Goal: Communication & Community: Answer question/provide support

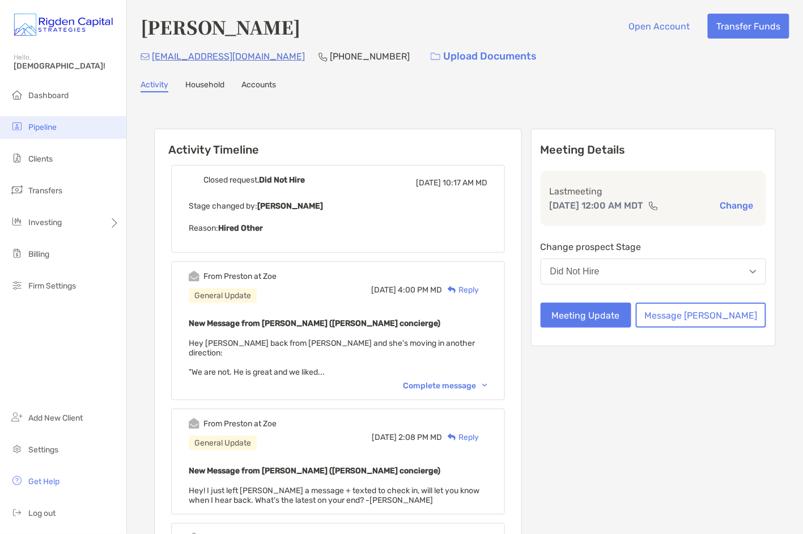
click at [45, 125] on span "Pipeline" at bounding box center [42, 127] width 28 height 10
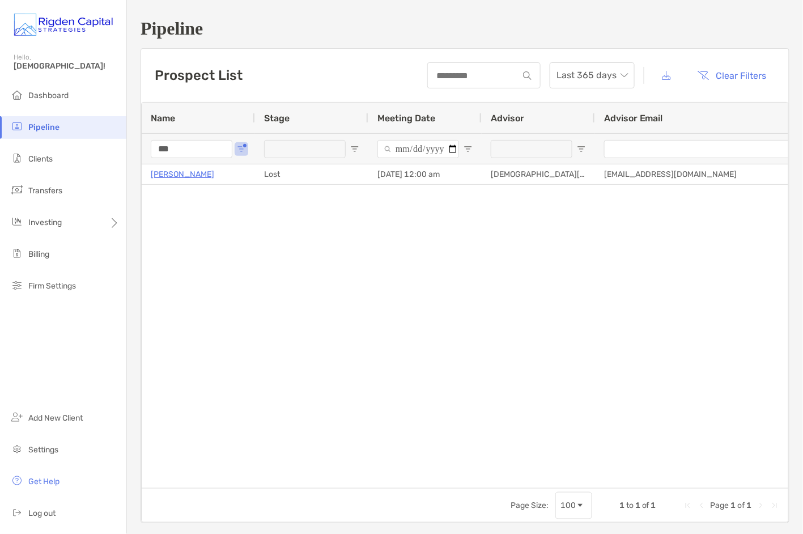
drag, startPoint x: 156, startPoint y: 150, endPoint x: 141, endPoint y: 150, distance: 14.7
click at [142, 150] on div "***" at bounding box center [198, 148] width 113 height 31
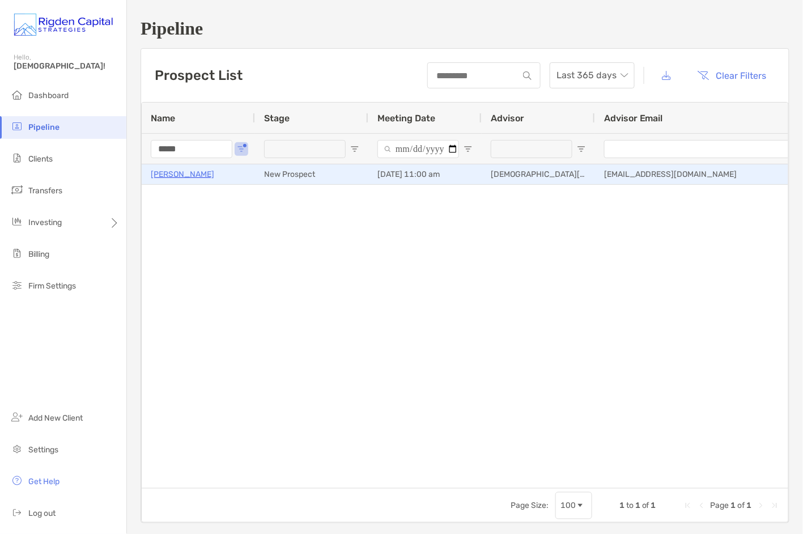
type input "*****"
click at [185, 176] on p "[PERSON_NAME]" at bounding box center [182, 174] width 63 height 14
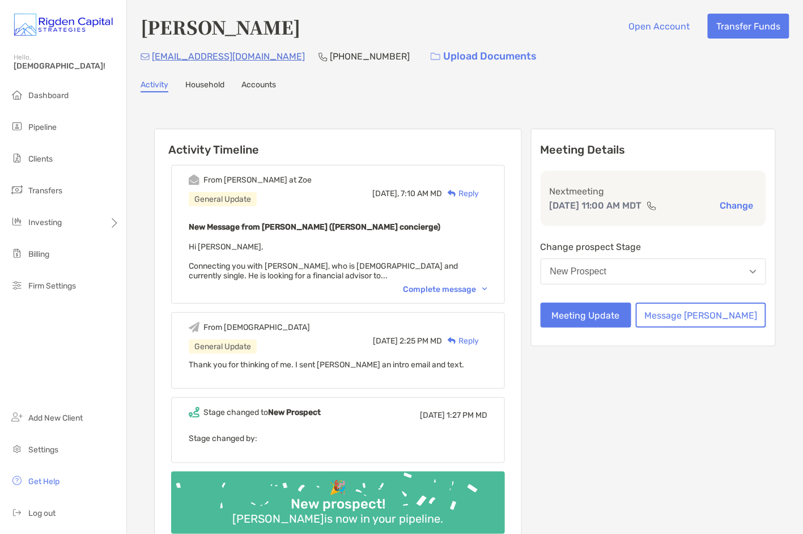
click at [473, 287] on div "Complete message" at bounding box center [445, 289] width 84 height 10
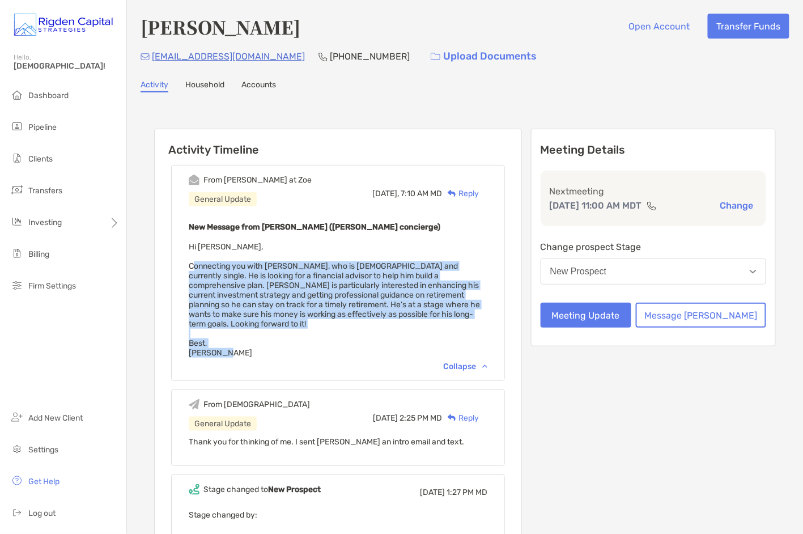
drag, startPoint x: 205, startPoint y: 261, endPoint x: 248, endPoint y: 337, distance: 86.8
click at [248, 337] on div "From [PERSON_NAME] at [PERSON_NAME] General Update [DATE], 7:10 AM MD Reply New…" at bounding box center [338, 273] width 334 height 216
copy span "Connecting you with [PERSON_NAME], who is [DEMOGRAPHIC_DATA] and currently sing…"
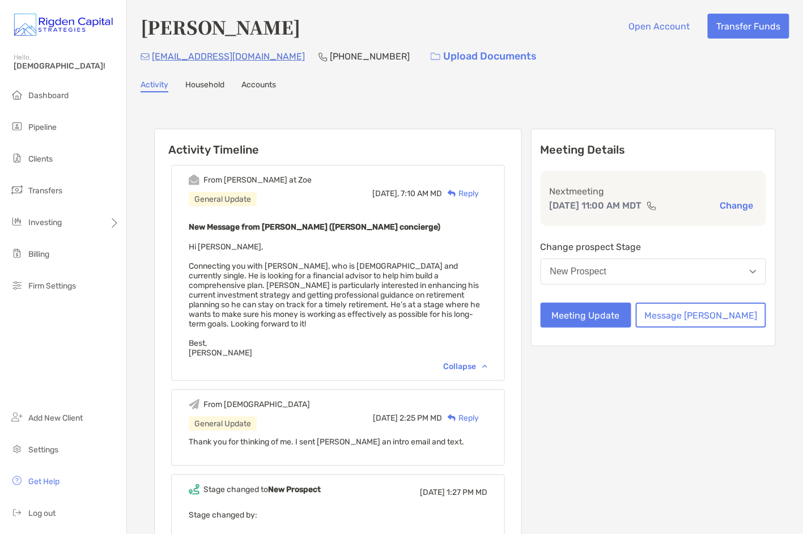
click at [479, 194] on div "Reply" at bounding box center [460, 194] width 37 height 12
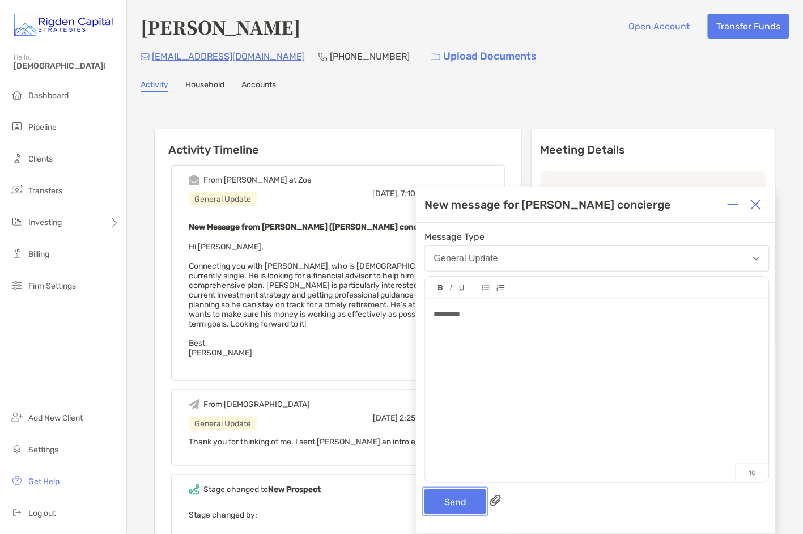
click at [466, 503] on button "Send" at bounding box center [455, 501] width 62 height 25
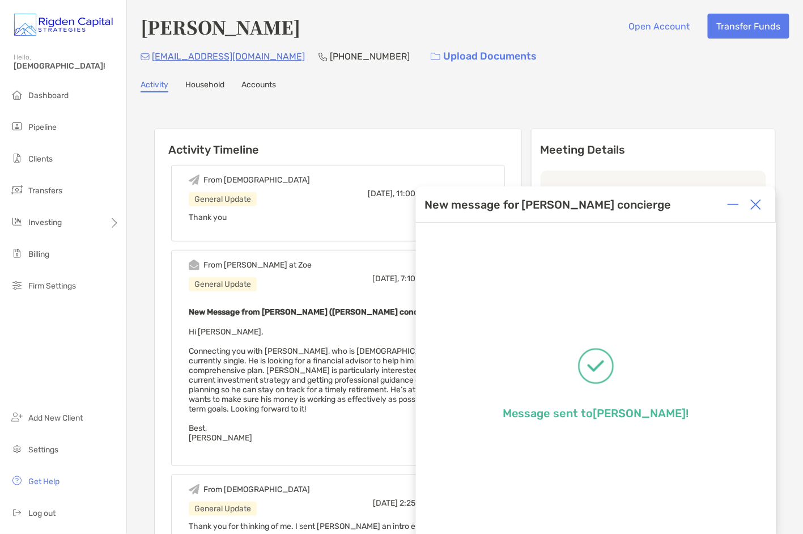
click at [758, 207] on img at bounding box center [755, 204] width 11 height 11
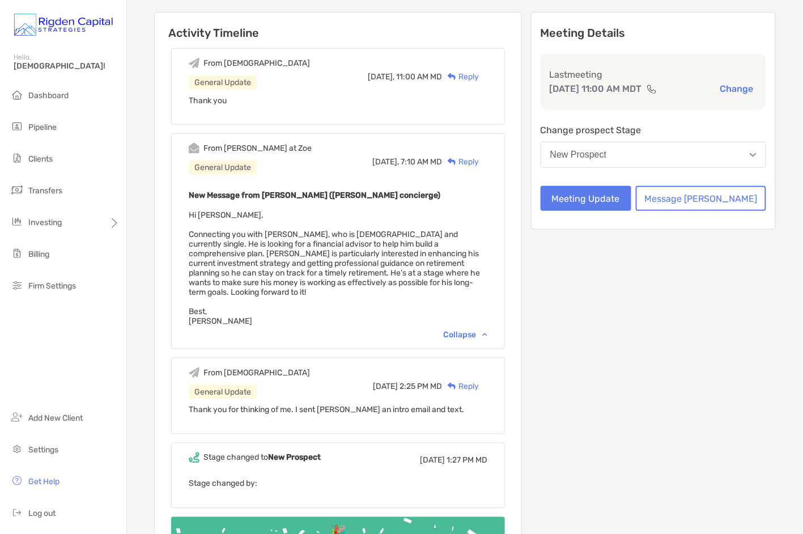
scroll to position [116, 0]
click at [631, 198] on button "Meeting Update" at bounding box center [586, 198] width 91 height 25
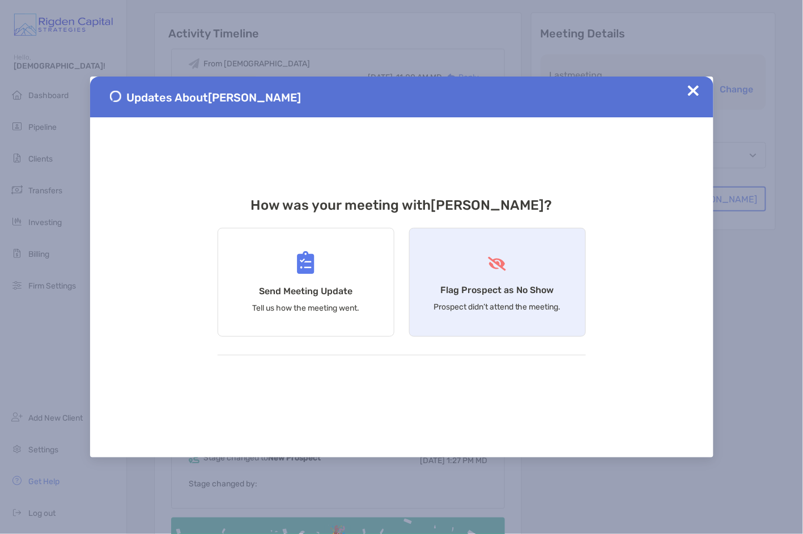
click at [505, 296] on div "Flag Prospect as No Show Prospect didn’t attend the meeting." at bounding box center [497, 282] width 177 height 109
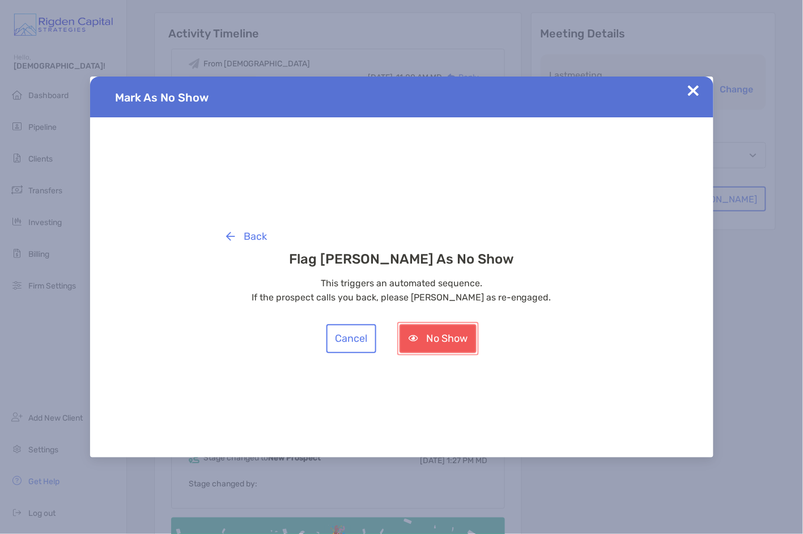
click at [444, 338] on button "No Show" at bounding box center [438, 338] width 77 height 29
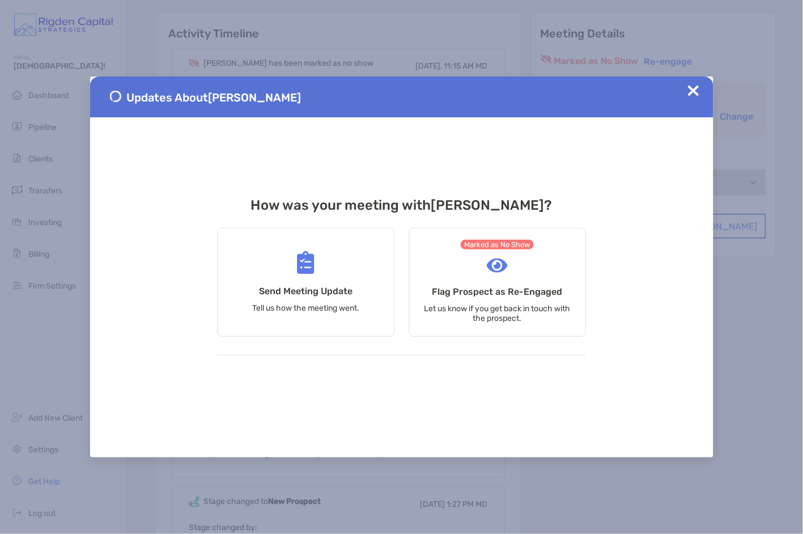
click at [697, 91] on img at bounding box center [693, 90] width 11 height 11
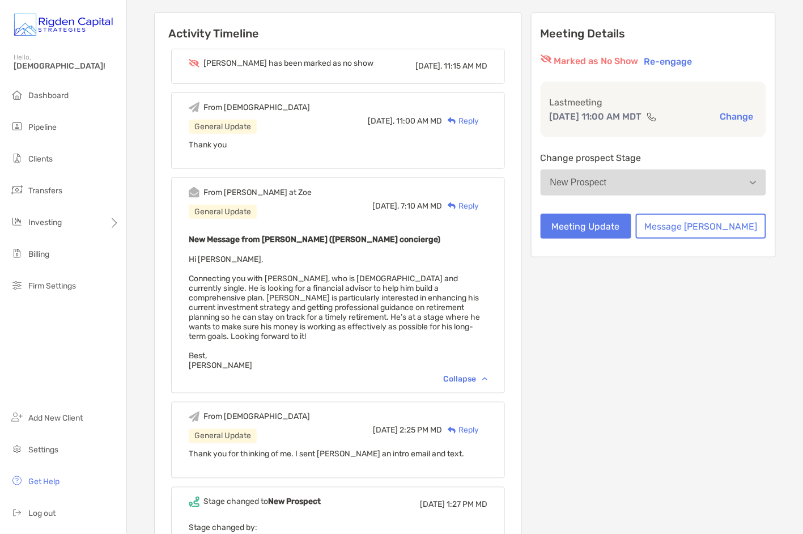
click at [479, 119] on div "Reply" at bounding box center [460, 121] width 37 height 12
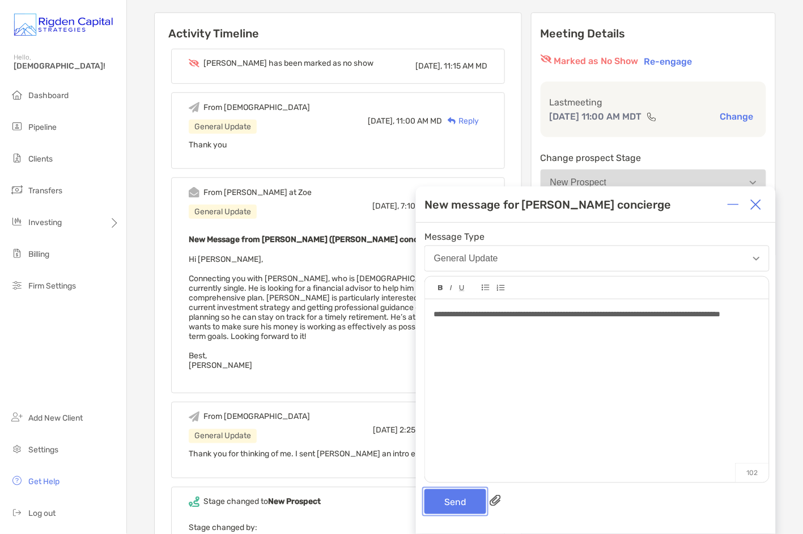
drag, startPoint x: 466, startPoint y: 503, endPoint x: 471, endPoint y: 480, distance: 23.4
click at [466, 502] on button "Send" at bounding box center [455, 501] width 62 height 25
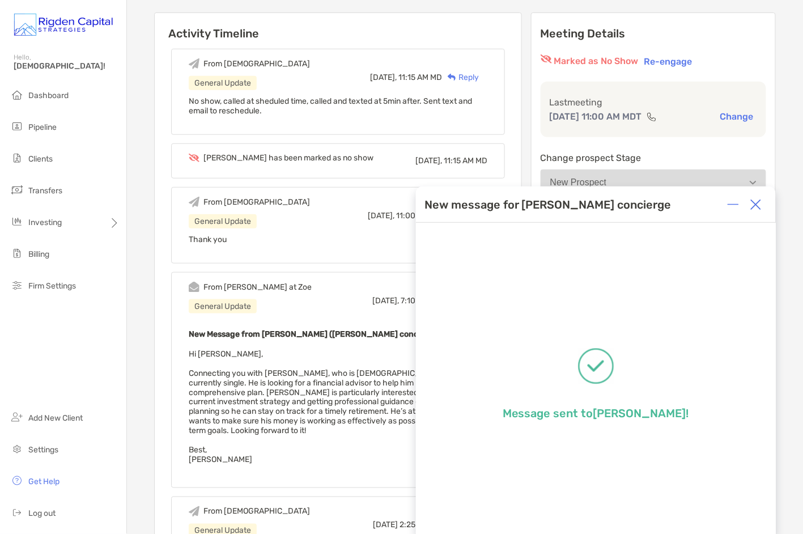
click at [758, 207] on img at bounding box center [755, 204] width 11 height 11
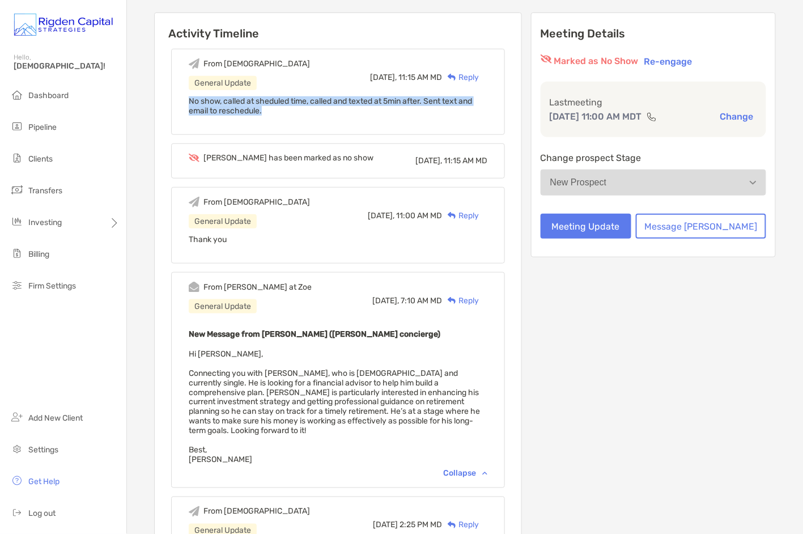
drag, startPoint x: 301, startPoint y: 110, endPoint x: 192, endPoint y: 98, distance: 110.0
click at [192, 99] on div "From [DEMOGRAPHIC_DATA] General Update [DATE], 11:15 AM MD Reply No show, calle…" at bounding box center [338, 92] width 334 height 86
copy span "No show, called at sheduled time, called and texted at 5min after. Sent text an…"
click at [740, 116] on button "Change" at bounding box center [737, 117] width 40 height 12
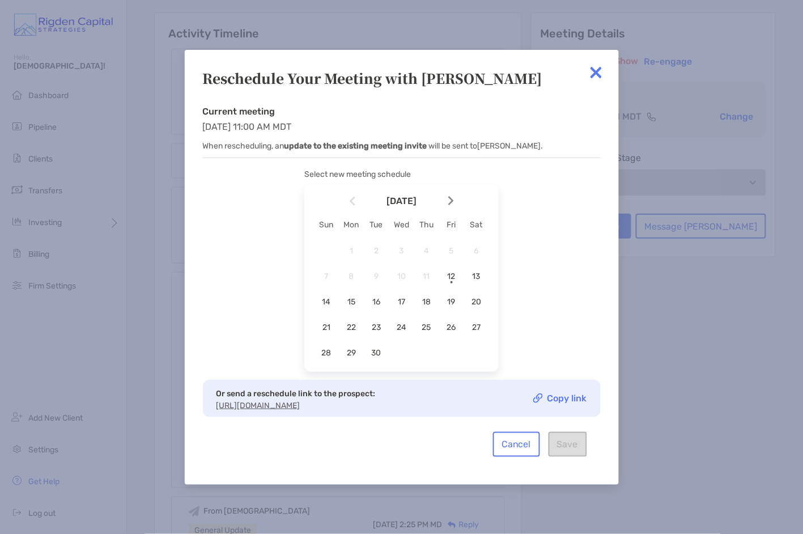
click at [570, 399] on link "Copy link" at bounding box center [560, 398] width 54 height 10
click at [566, 394] on link "Copy link" at bounding box center [560, 398] width 54 height 10
click at [596, 70] on img at bounding box center [596, 72] width 23 height 23
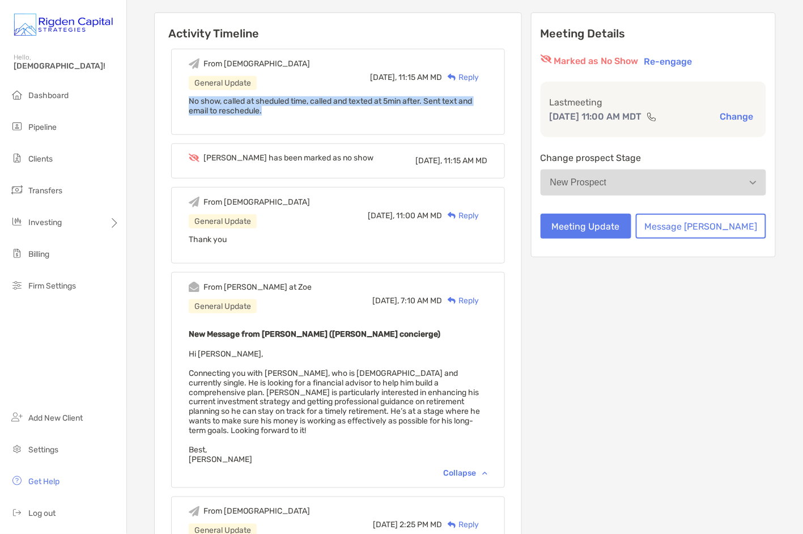
drag, startPoint x: 284, startPoint y: 111, endPoint x: 202, endPoint y: 102, distance: 82.6
click at [202, 102] on div "From Christian General Update Today, 11:15 AM MD Reply No show, called at shedu…" at bounding box center [338, 92] width 334 height 86
click at [479, 73] on div "Reply" at bounding box center [460, 77] width 37 height 12
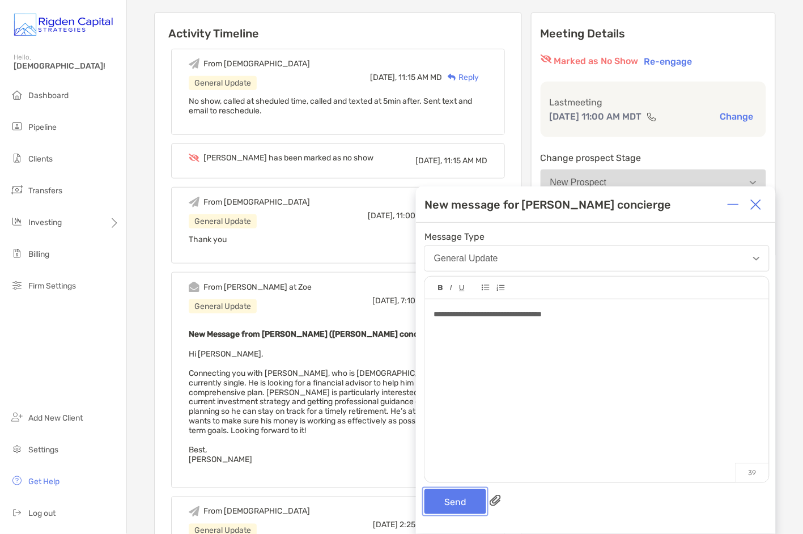
click at [462, 502] on button "Send" at bounding box center [455, 501] width 62 height 25
